Goal: Book appointment/travel/reservation

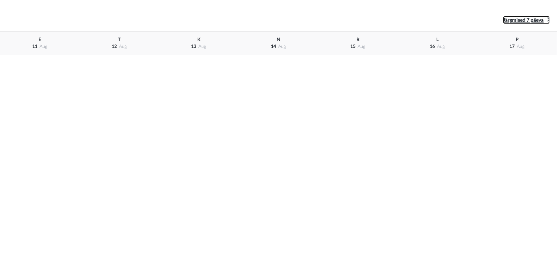
click at [549, 18] on icon at bounding box center [549, 19] width 3 height 7
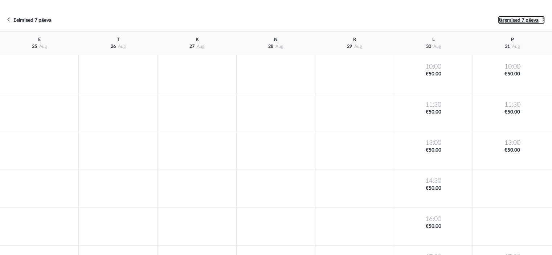
click at [543, 21] on icon at bounding box center [543, 19] width 3 height 7
click at [542, 20] on icon at bounding box center [543, 19] width 3 height 7
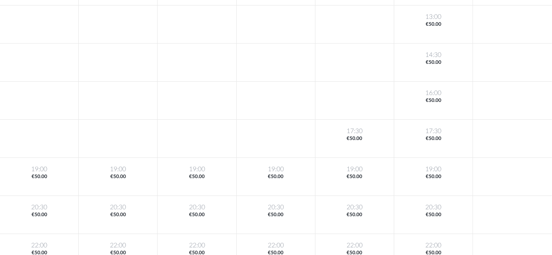
scroll to position [143, 0]
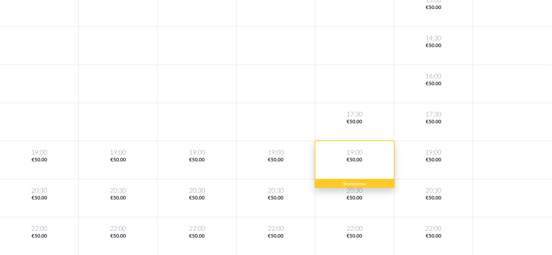
click at [369, 158] on div "19:00 €50.00" at bounding box center [354, 160] width 79 height 38
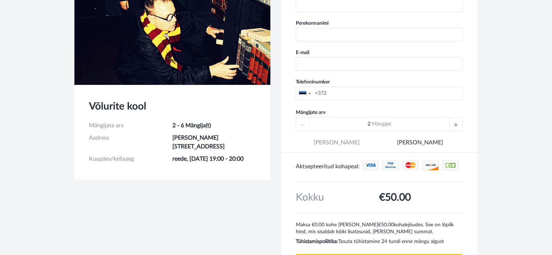
scroll to position [85, 0]
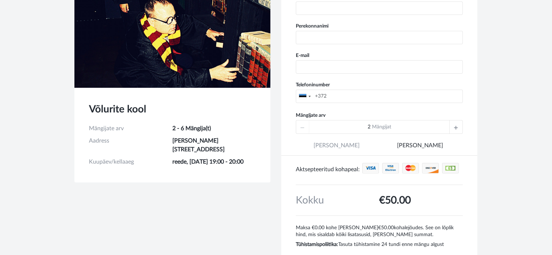
click at [456, 125] on icon at bounding box center [456, 126] width 4 height 13
click at [456, 125] on div "6 Mängijat" at bounding box center [379, 127] width 167 height 14
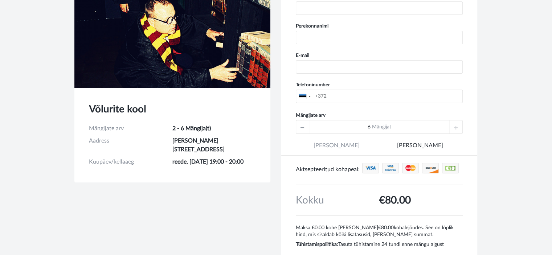
click at [456, 125] on div "6 Mängijat" at bounding box center [379, 127] width 167 height 14
